Goal: Task Accomplishment & Management: Use online tool/utility

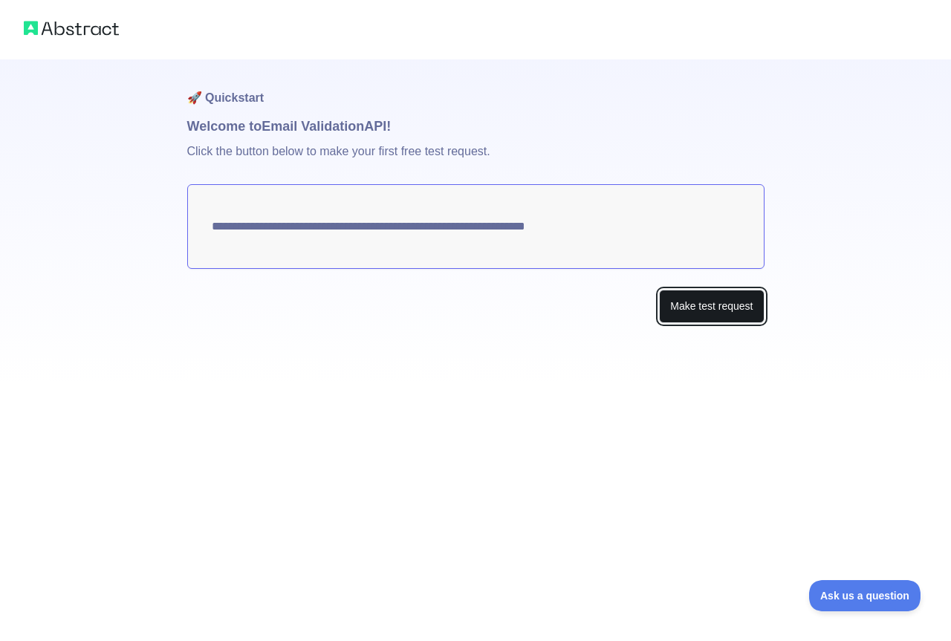
click at [687, 300] on button "Make test request" at bounding box center [711, 306] width 105 height 33
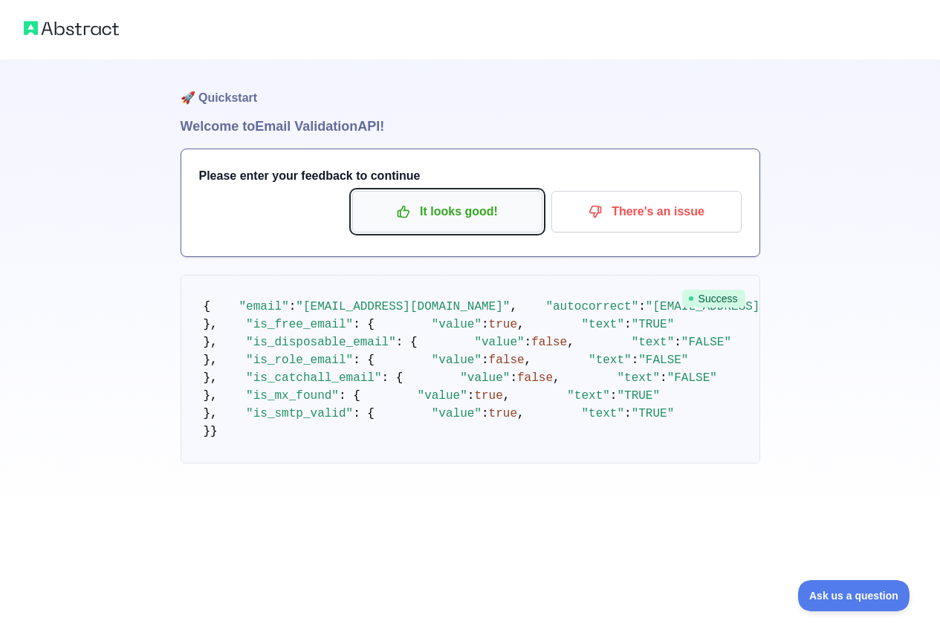
click at [452, 208] on p "It looks good!" at bounding box center [447, 211] width 168 height 25
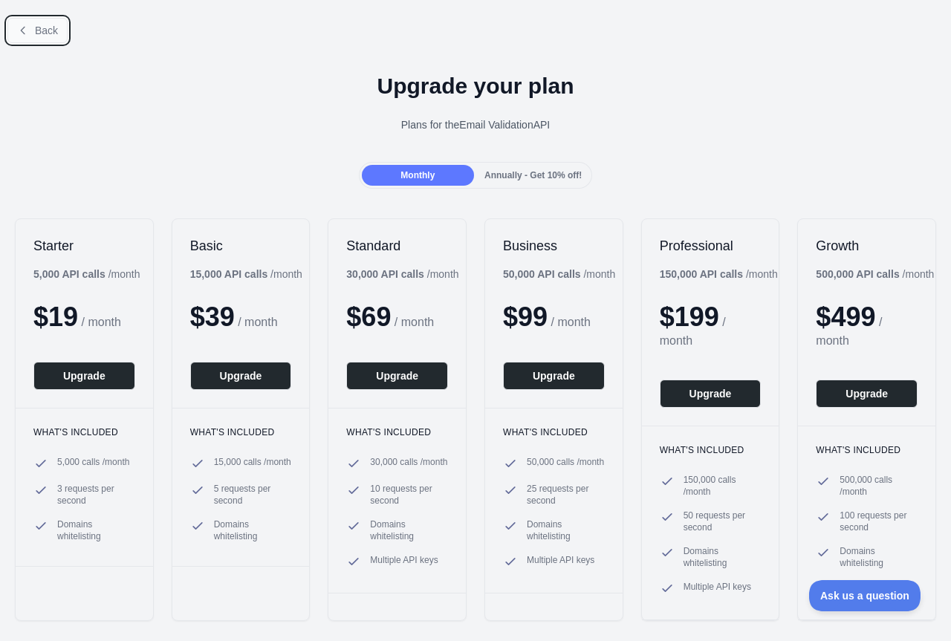
click at [42, 30] on span "Back" at bounding box center [46, 31] width 23 height 12
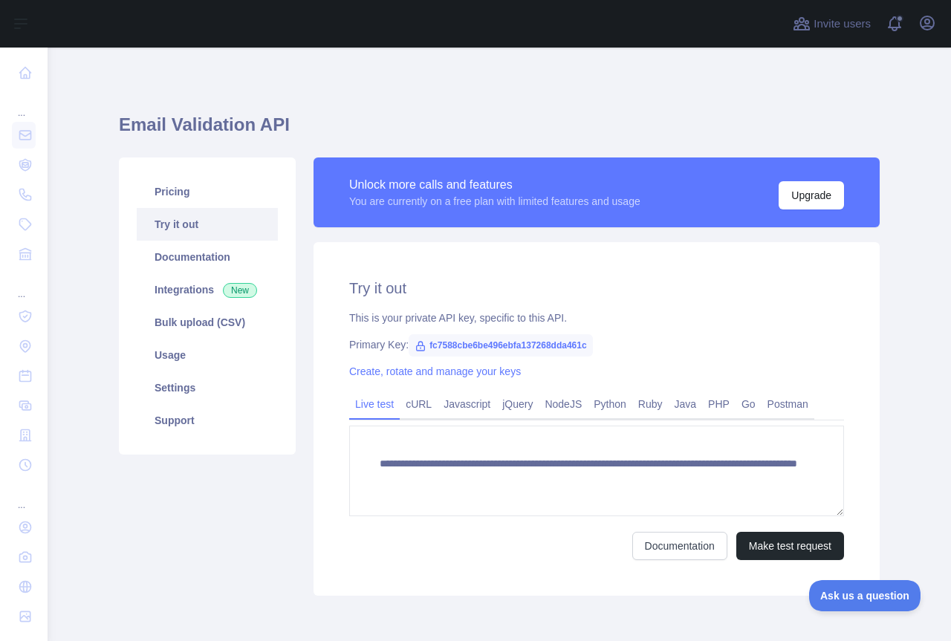
scroll to position [65, 0]
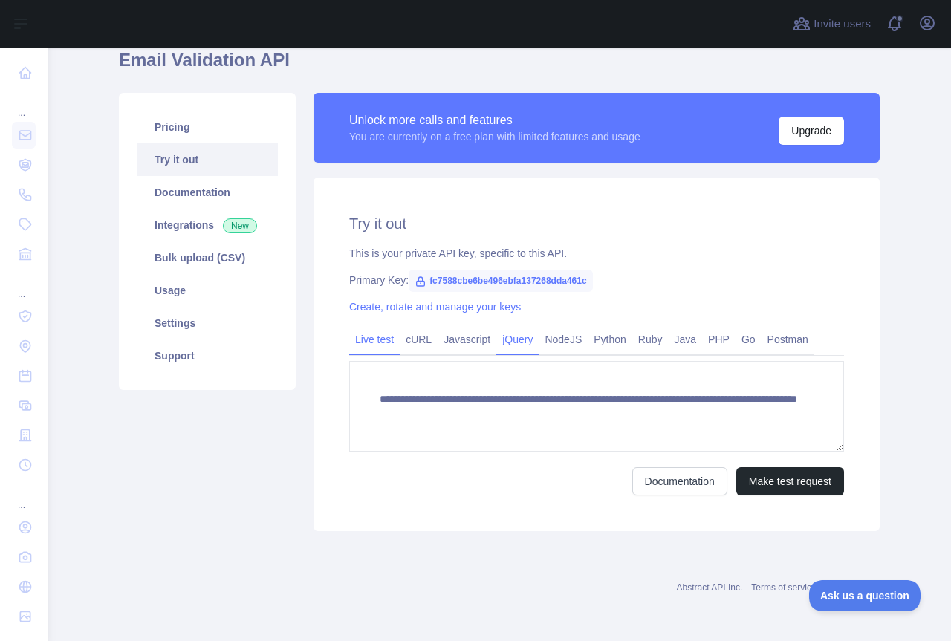
click at [519, 338] on link "jQuery" at bounding box center [517, 340] width 42 height 24
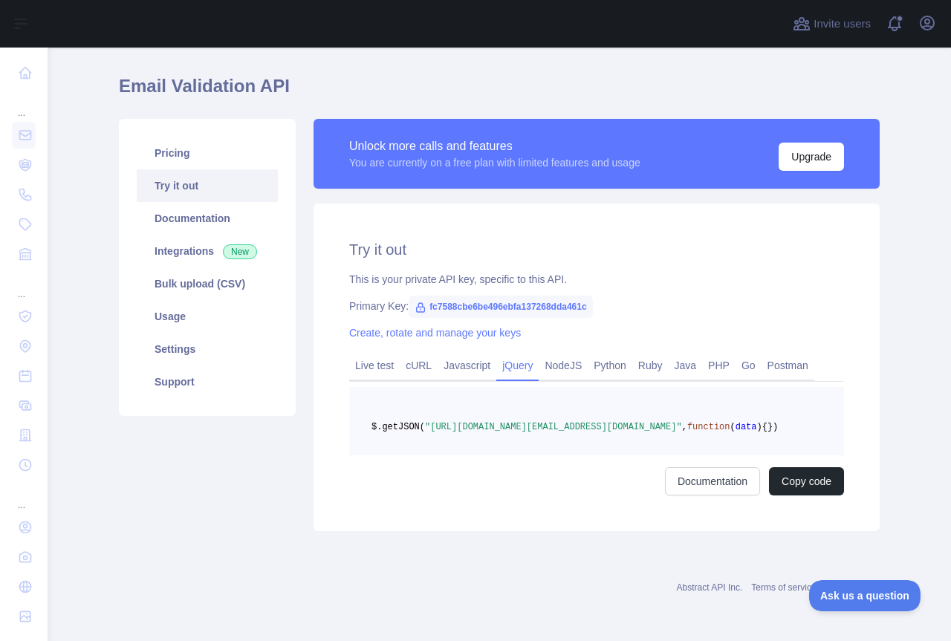
scroll to position [62, 0]
click at [164, 300] on link "Usage" at bounding box center [207, 316] width 141 height 33
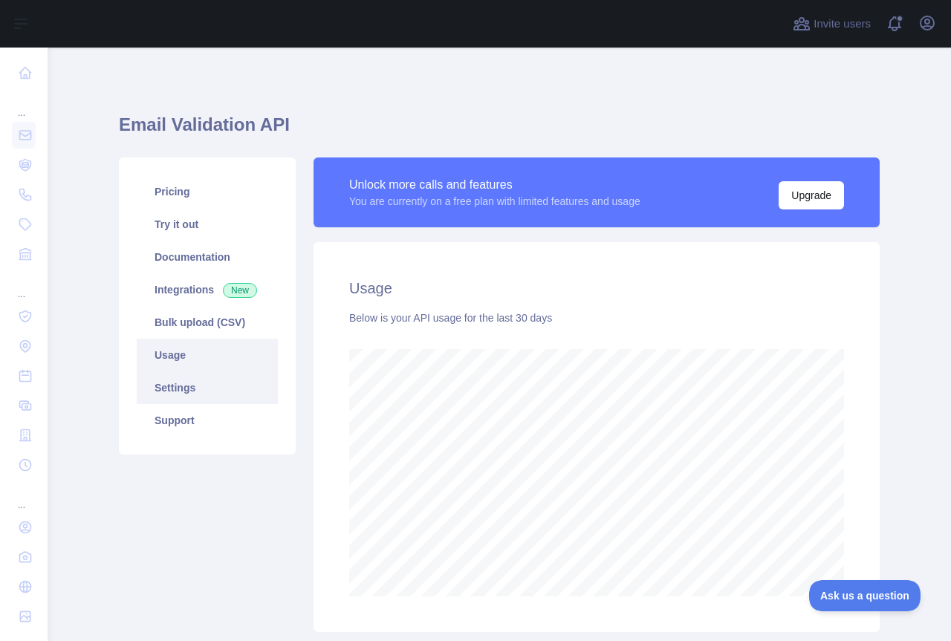
click at [202, 379] on link "Settings" at bounding box center [207, 388] width 141 height 33
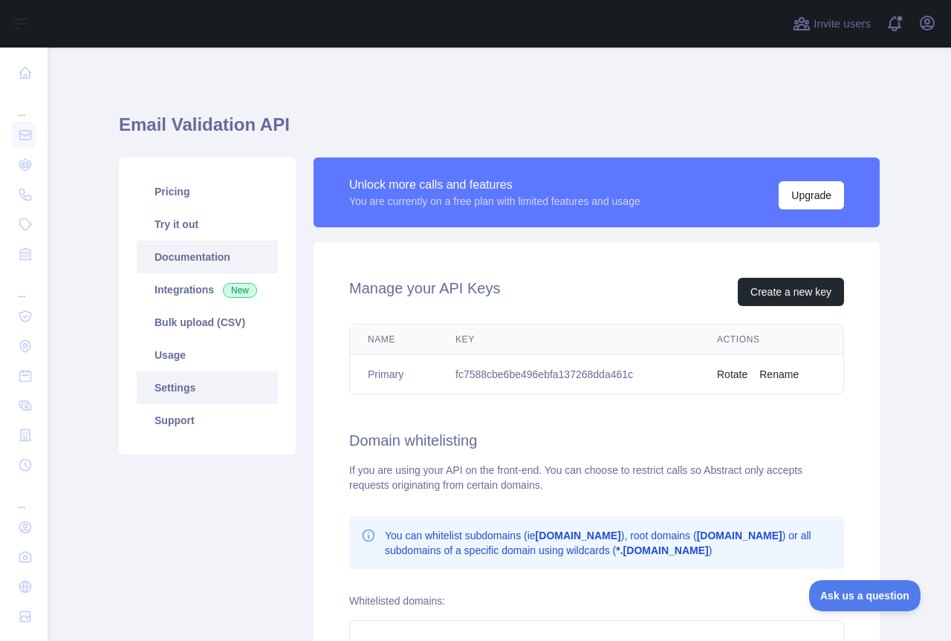
click at [181, 250] on link "Documentation" at bounding box center [207, 257] width 141 height 33
click at [177, 360] on link "Usage" at bounding box center [207, 355] width 141 height 33
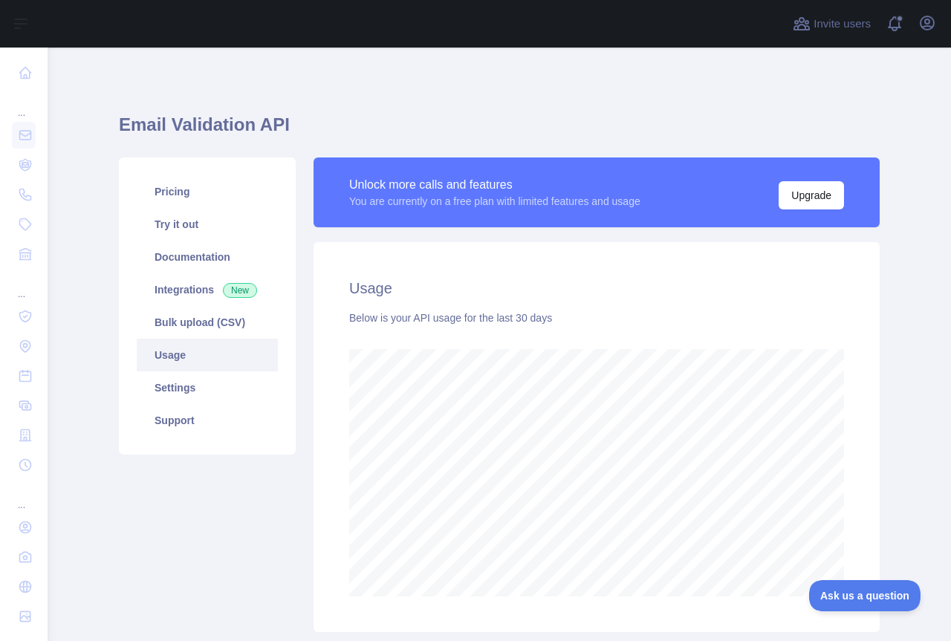
scroll to position [594, 892]
click at [197, 322] on link "Bulk upload (CSV)" at bounding box center [207, 322] width 141 height 33
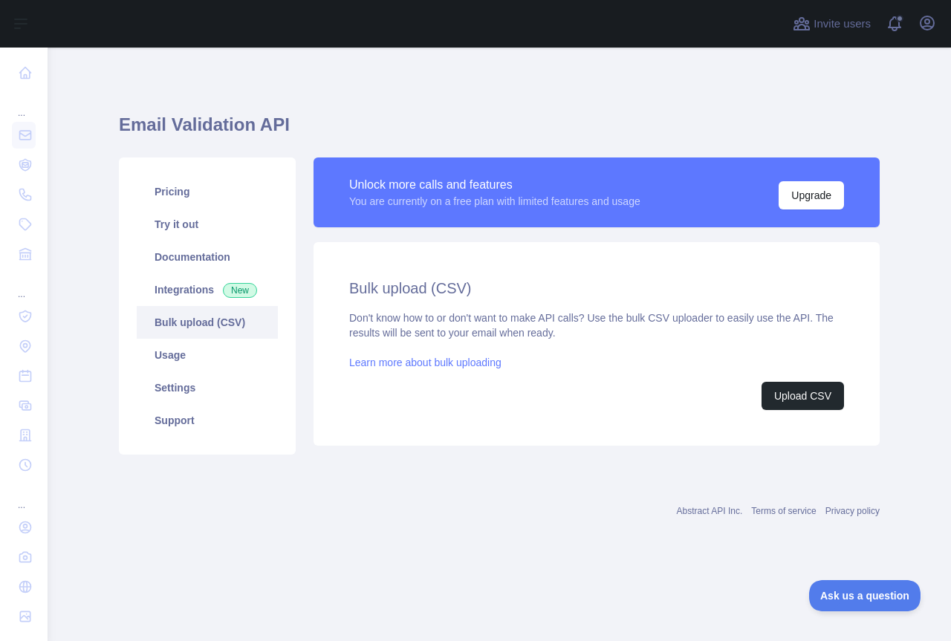
click at [409, 366] on link "Learn more about bulk uploading" at bounding box center [425, 363] width 152 height 12
click at [809, 389] on button "Upload CSV" at bounding box center [803, 396] width 82 height 28
click at [806, 395] on button "Upload CSV" at bounding box center [803, 396] width 82 height 28
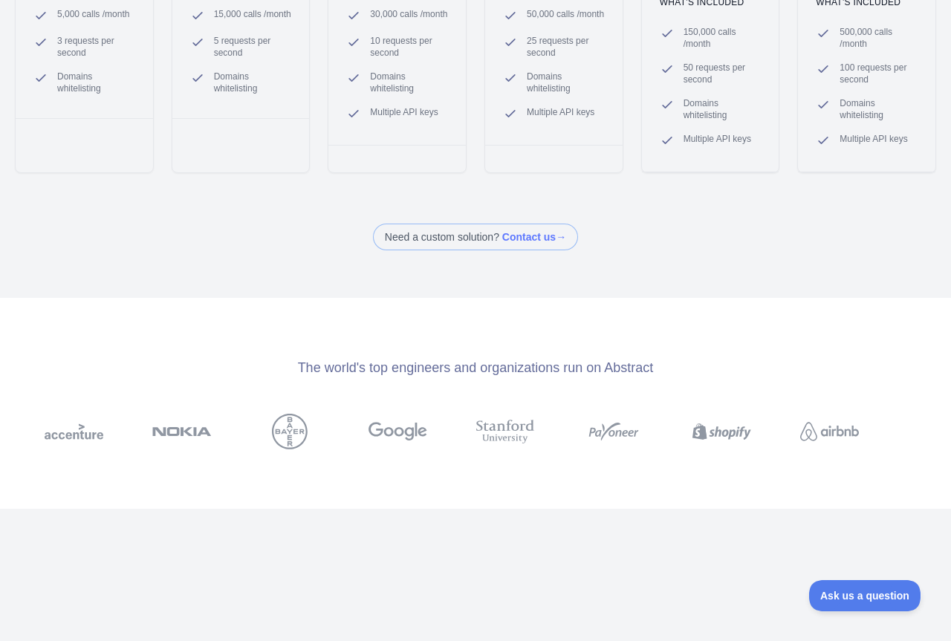
scroll to position [446, 0]
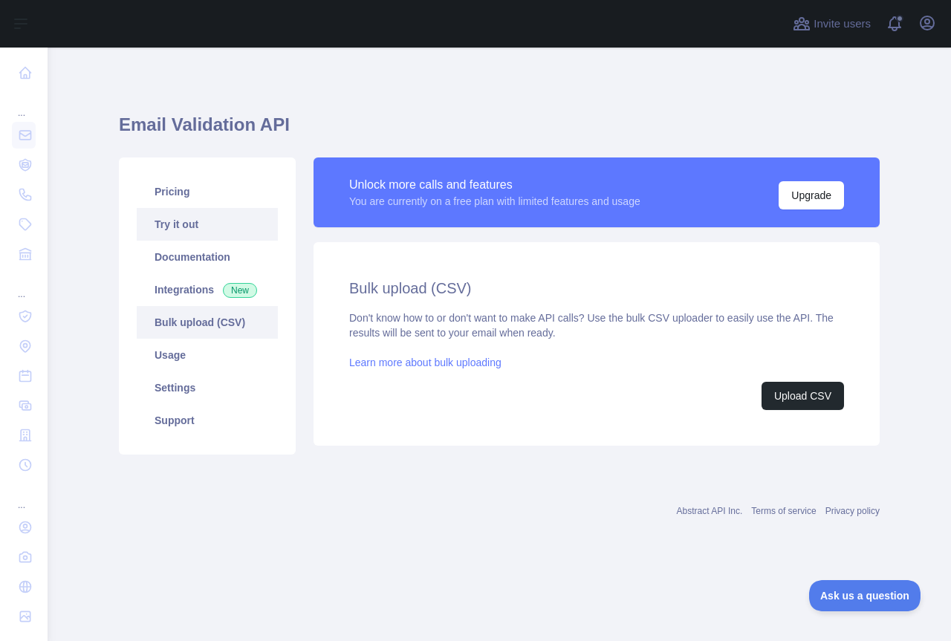
click at [229, 217] on link "Try it out" at bounding box center [207, 224] width 141 height 33
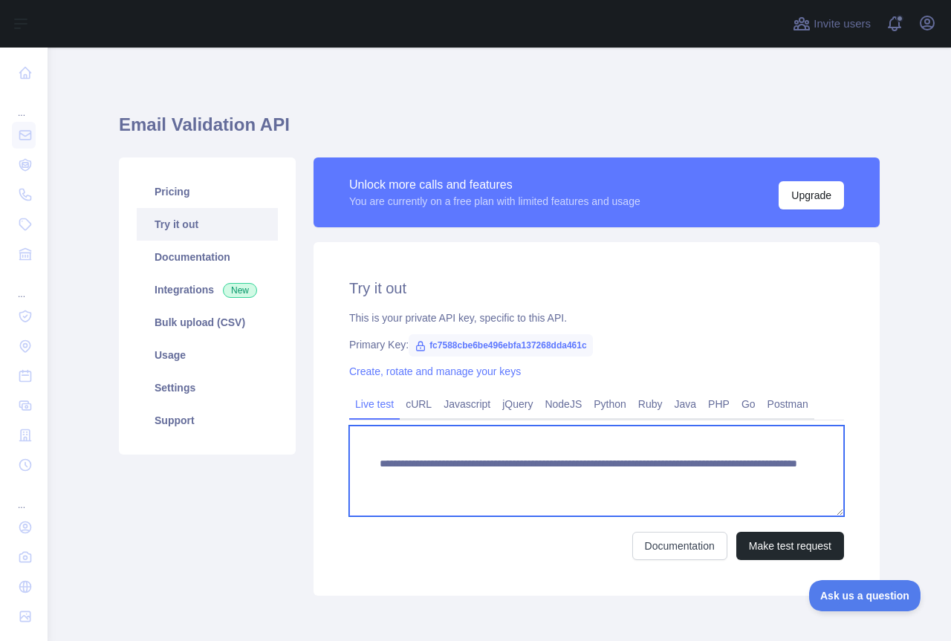
drag, startPoint x: 768, startPoint y: 484, endPoint x: 358, endPoint y: 466, distance: 409.8
click at [358, 466] on textarea "**********" at bounding box center [596, 471] width 495 height 91
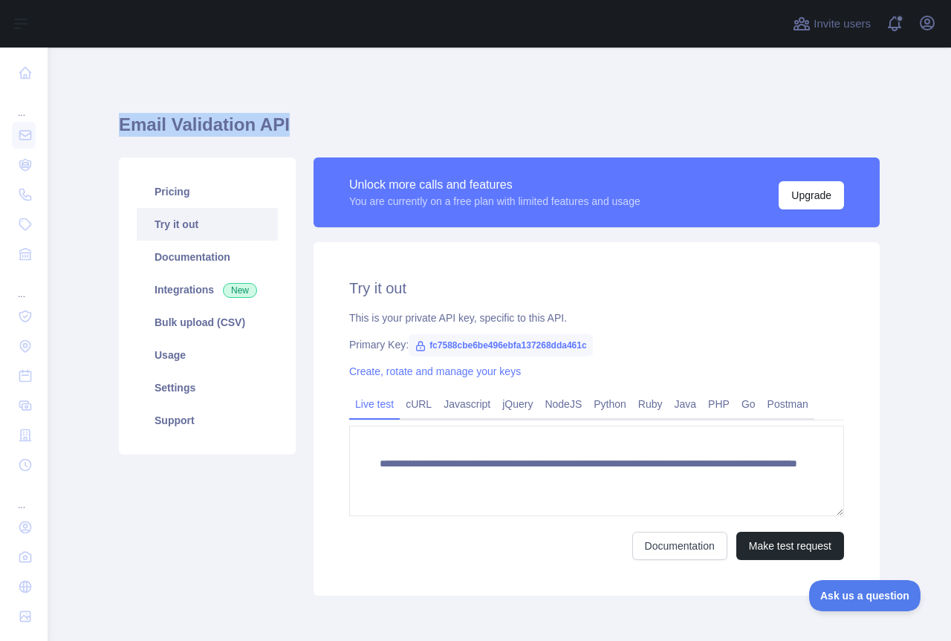
drag, startPoint x: 276, startPoint y: 123, endPoint x: 117, endPoint y: 123, distance: 159.0
click at [119, 123] on h1 "Email Validation API" at bounding box center [499, 131] width 761 height 36
click at [198, 349] on link "Usage" at bounding box center [207, 355] width 141 height 33
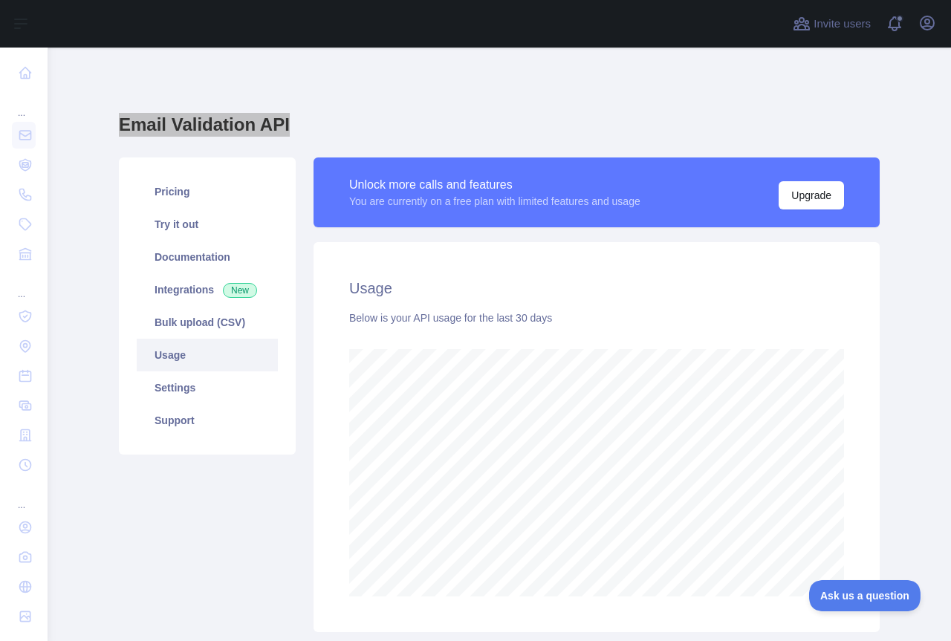
scroll to position [742417, 742118]
